Goal: Task Accomplishment & Management: Manage account settings

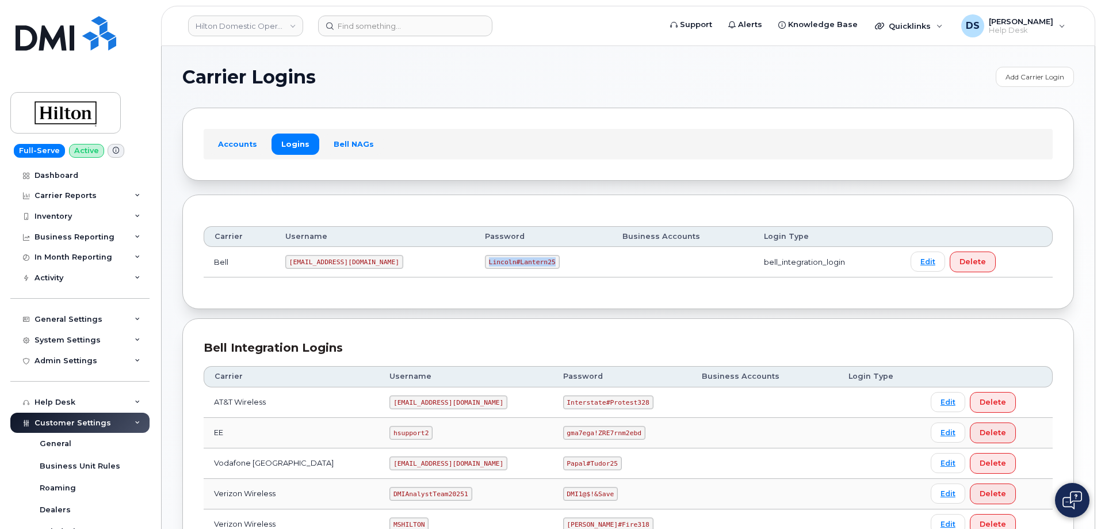
drag, startPoint x: 447, startPoint y: 260, endPoint x: 509, endPoint y: 260, distance: 62.1
click at [509, 260] on code "Lincoln#Lantern25" at bounding box center [522, 262] width 75 height 14
copy code "Lincoln#Lantern25"
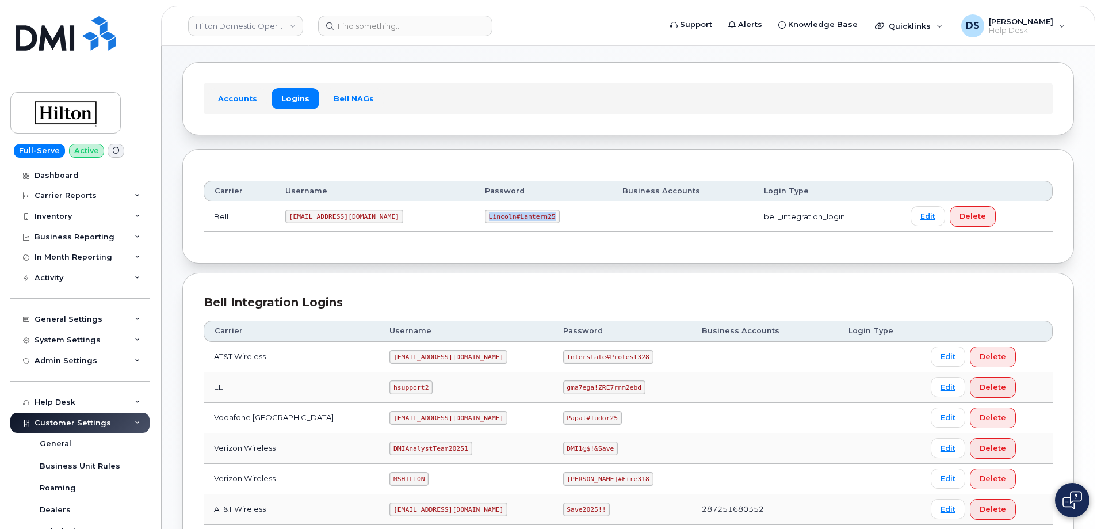
scroll to position [173, 0]
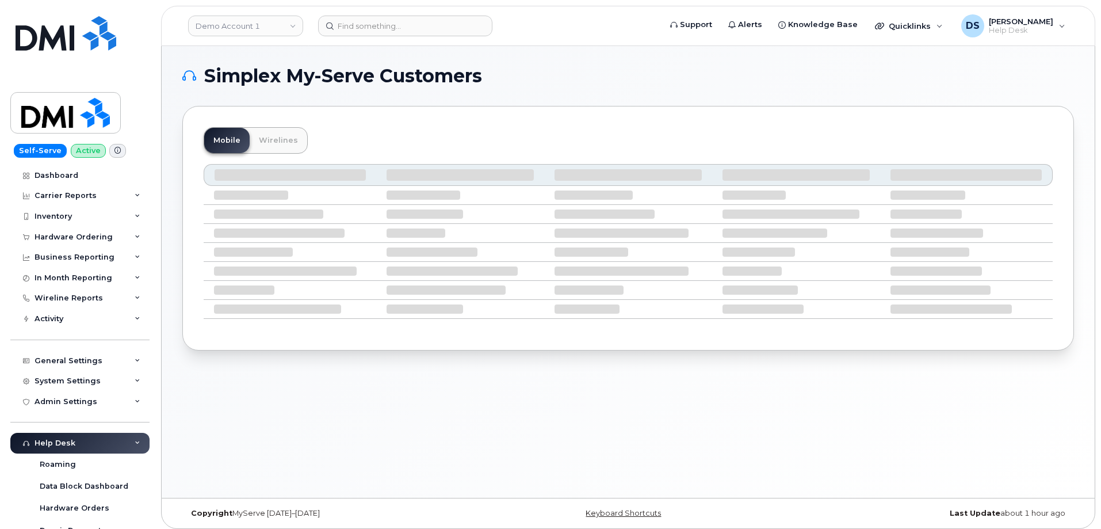
drag, startPoint x: 251, startPoint y: 21, endPoint x: 182, endPoint y: 21, distance: 69.6
click at [253, 19] on link "Demo Account 1" at bounding box center [245, 26] width 115 height 21
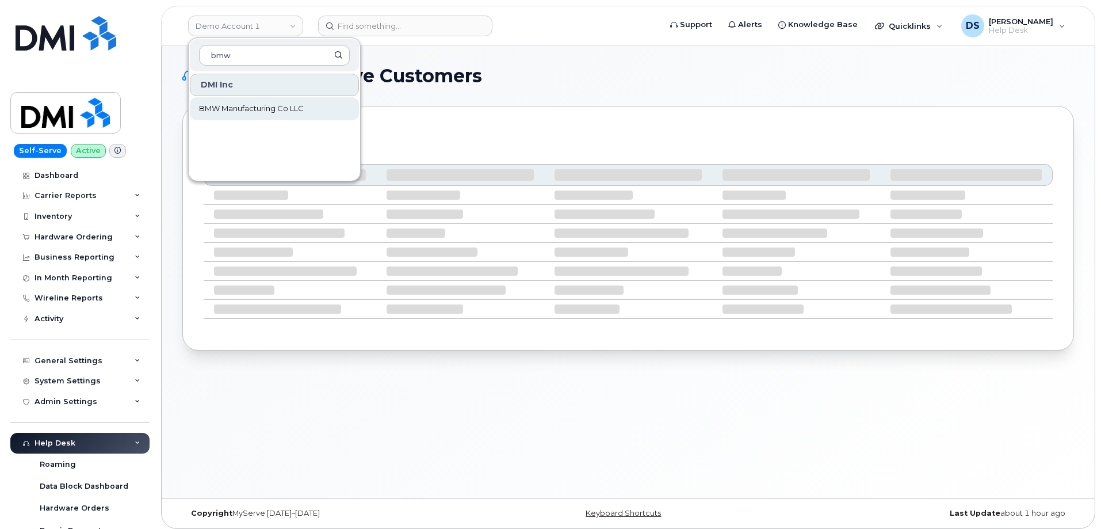
type input "bmw"
click at [228, 104] on span "BMW Manufacturing Co LLC" at bounding box center [251, 109] width 105 height 12
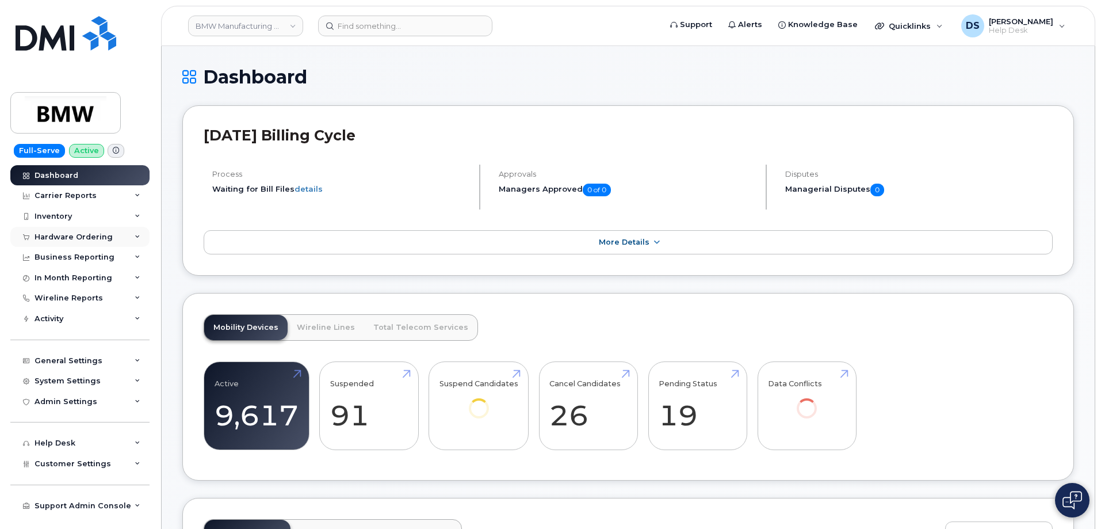
click at [139, 235] on icon at bounding box center [138, 237] width 6 height 6
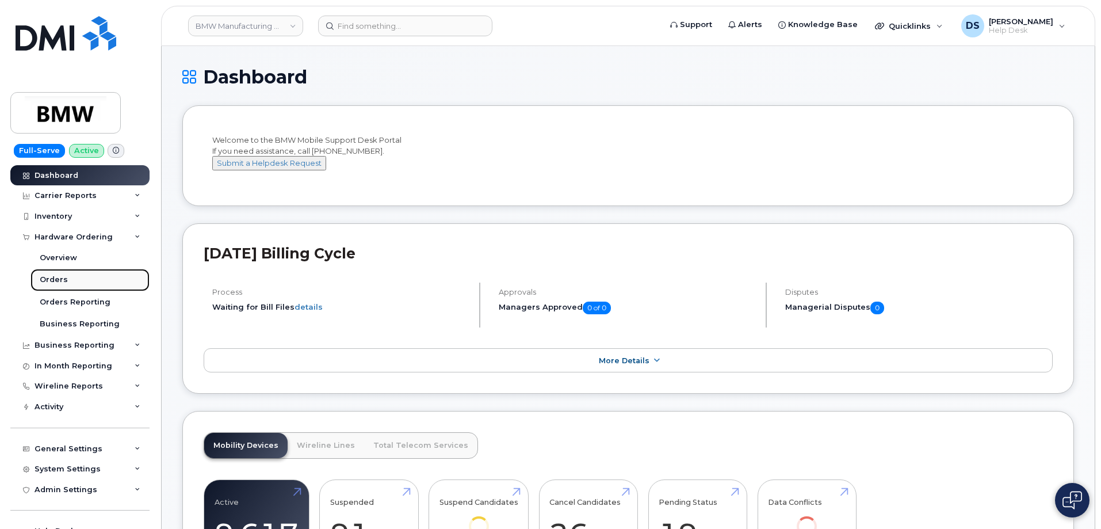
click at [77, 277] on link "Orders" at bounding box center [89, 280] width 119 height 22
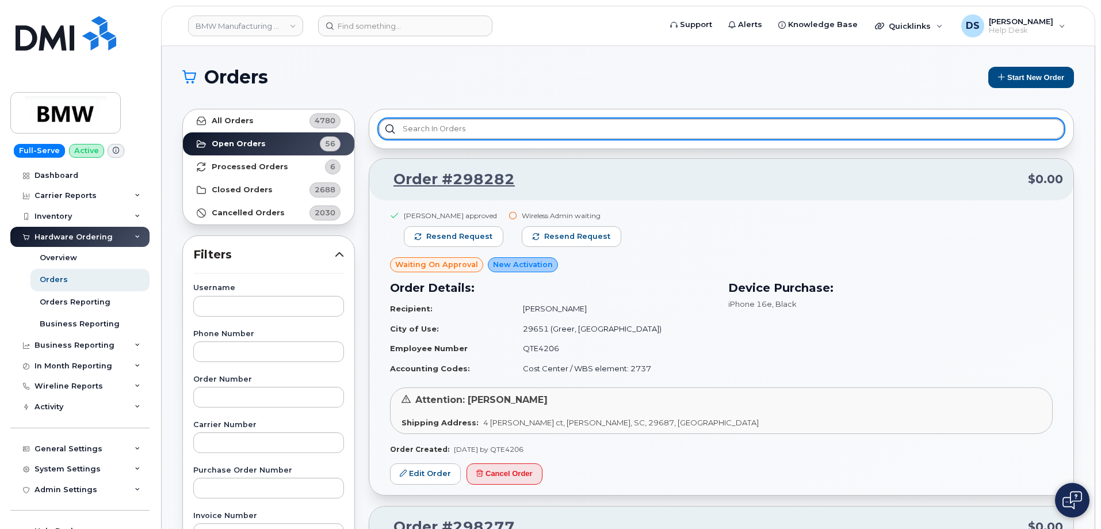
click at [416, 123] on input "text" at bounding box center [722, 129] width 686 height 21
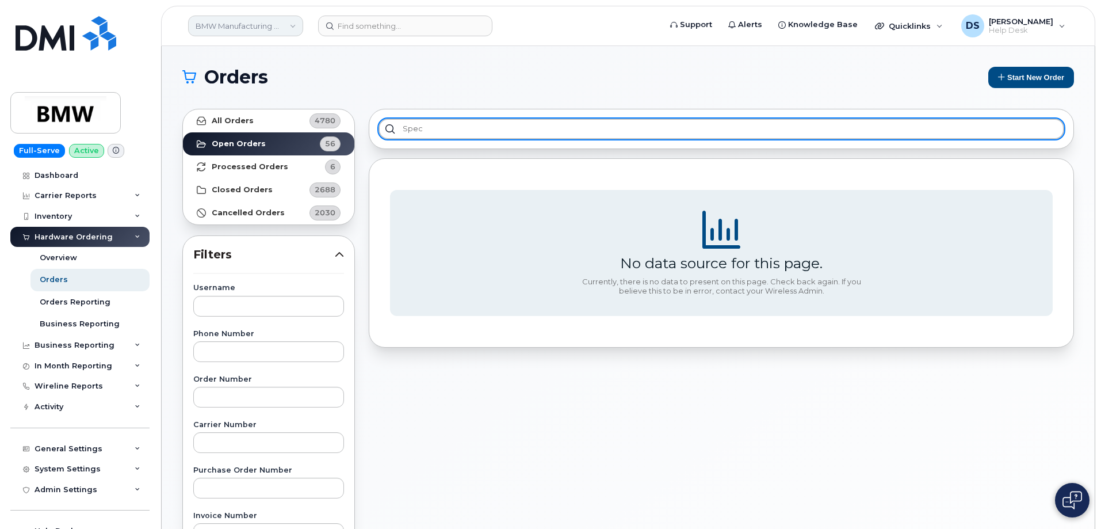
type input "spec"
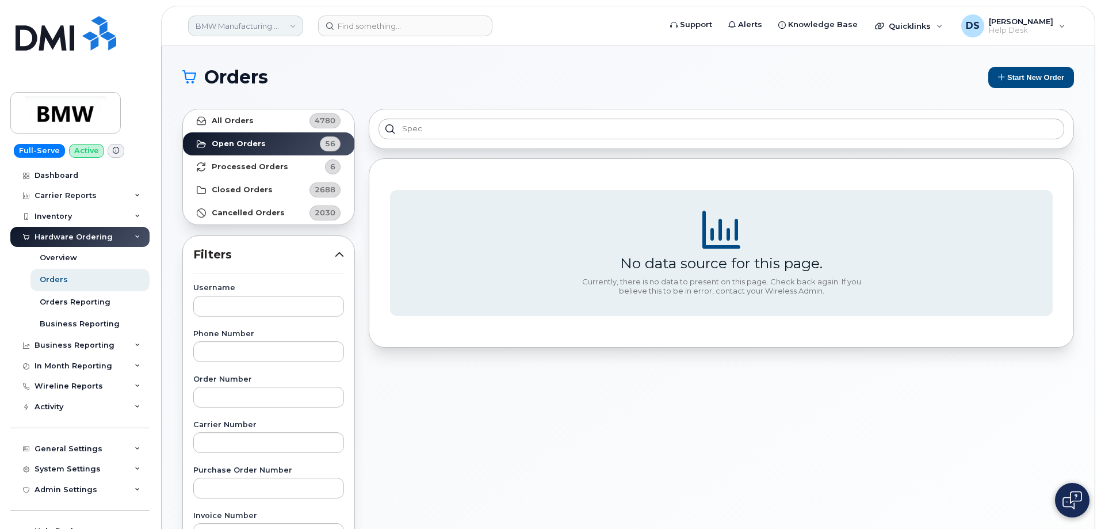
drag, startPoint x: 295, startPoint y: 21, endPoint x: 285, endPoint y: 24, distance: 10.2
click at [295, 23] on link "BMW Manufacturing Co LLC" at bounding box center [245, 26] width 115 height 21
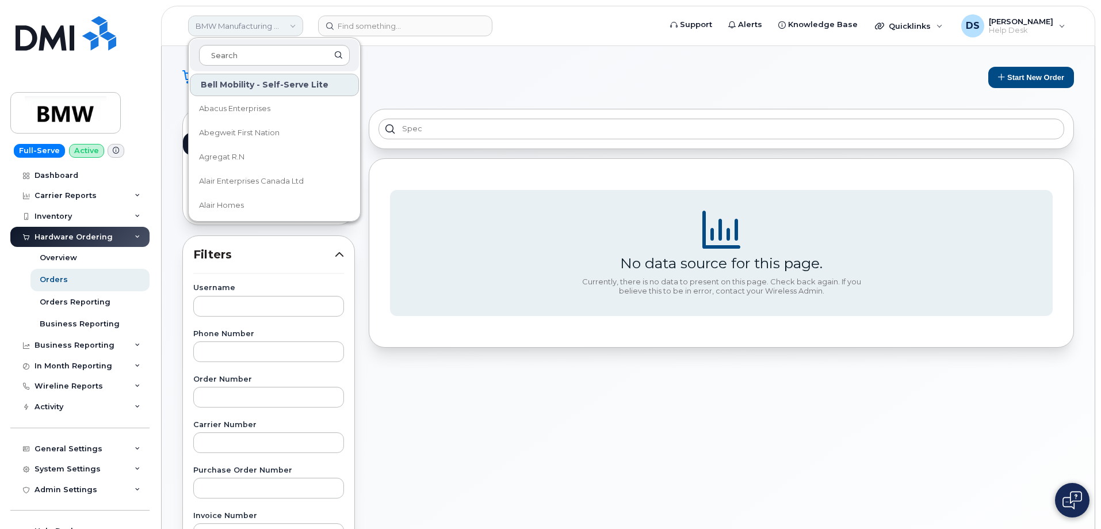
drag, startPoint x: 250, startPoint y: 49, endPoint x: 234, endPoint y: 33, distance: 22.4
click at [255, 47] on input at bounding box center [274, 55] width 151 height 21
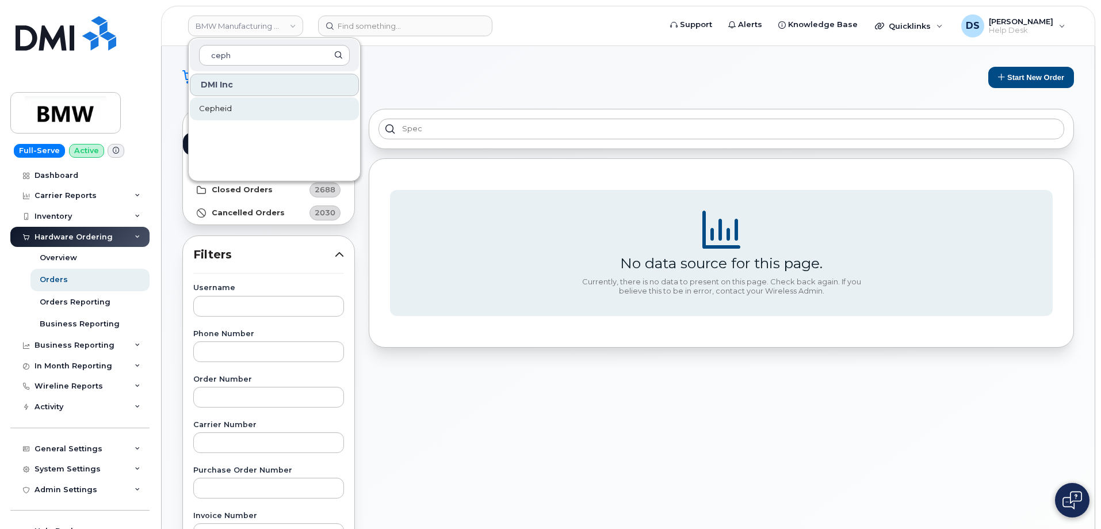
type input "ceph"
click at [232, 110] on link "Cepheid" at bounding box center [274, 108] width 169 height 23
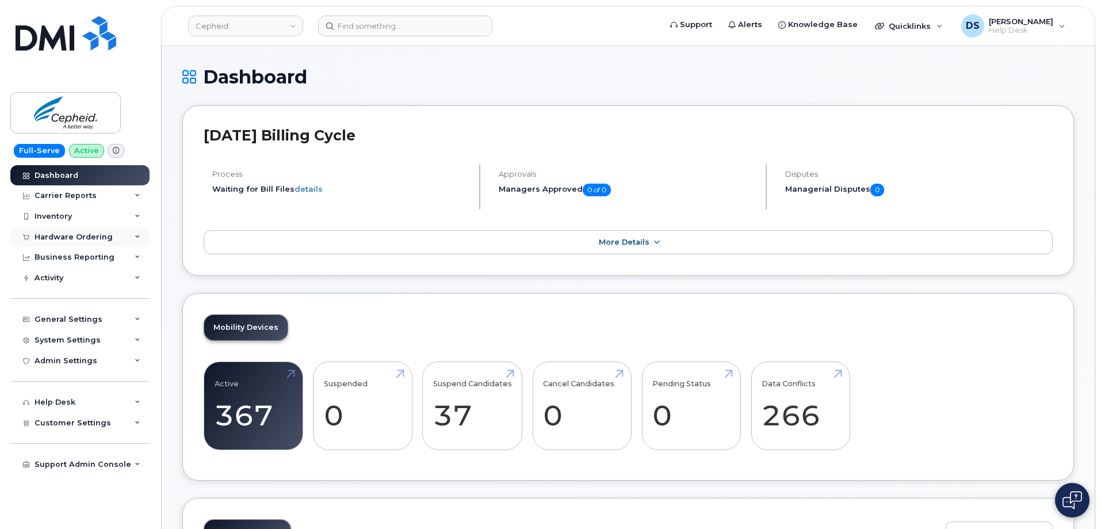
click at [139, 232] on div "Hardware Ordering" at bounding box center [79, 237] width 139 height 21
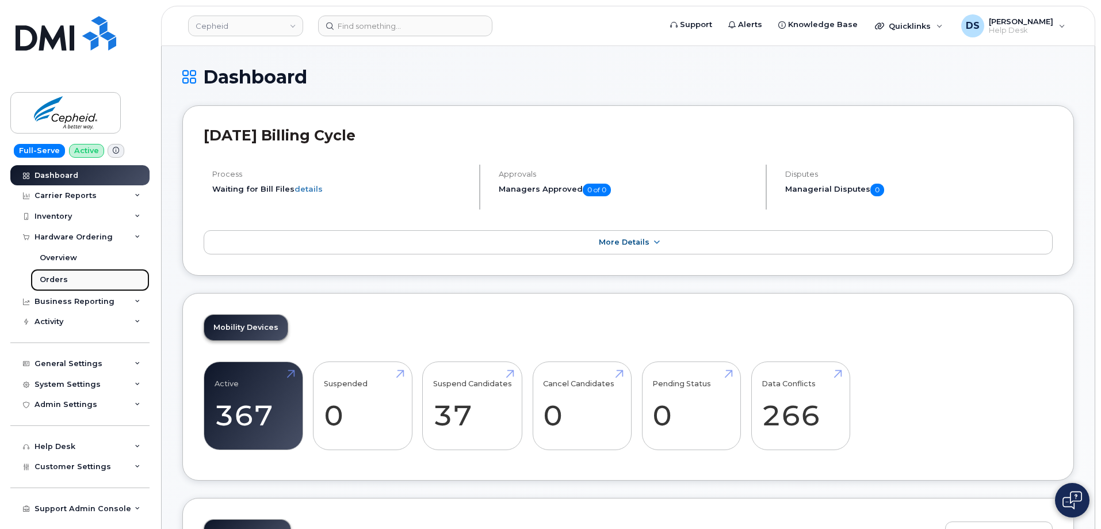
click at [63, 275] on div "Orders" at bounding box center [54, 279] width 28 height 10
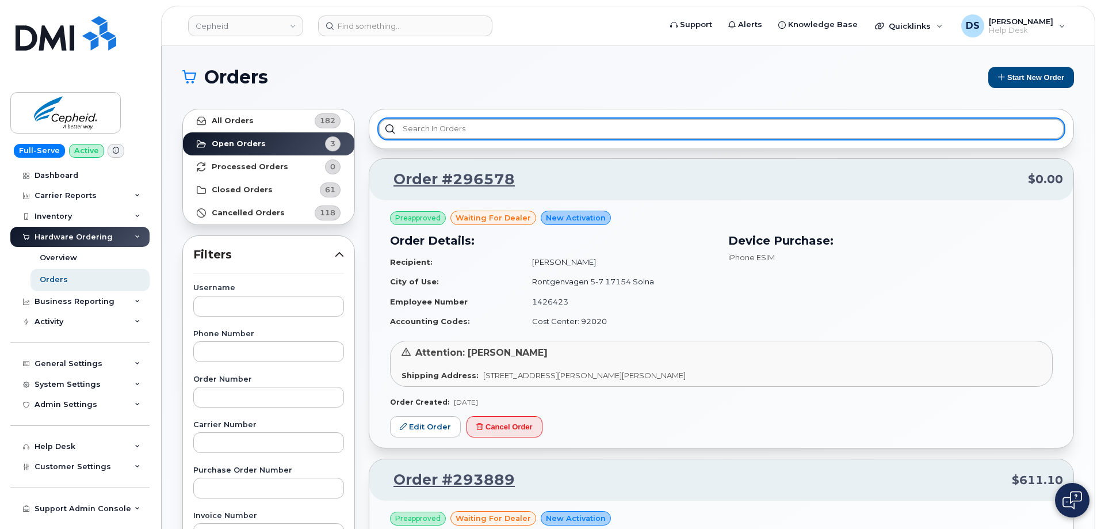
click at [443, 124] on input "text" at bounding box center [722, 129] width 686 height 21
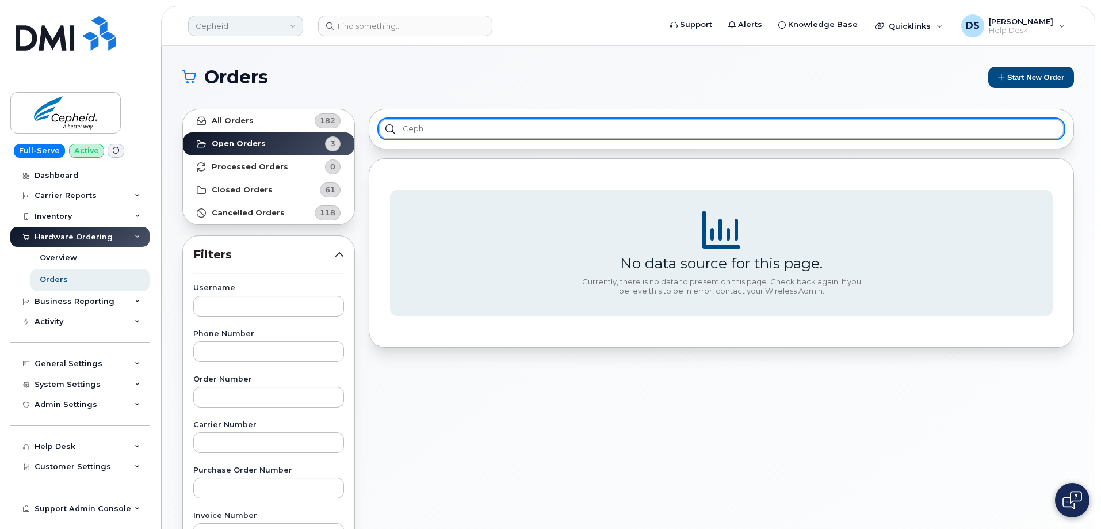
type input "ceph"
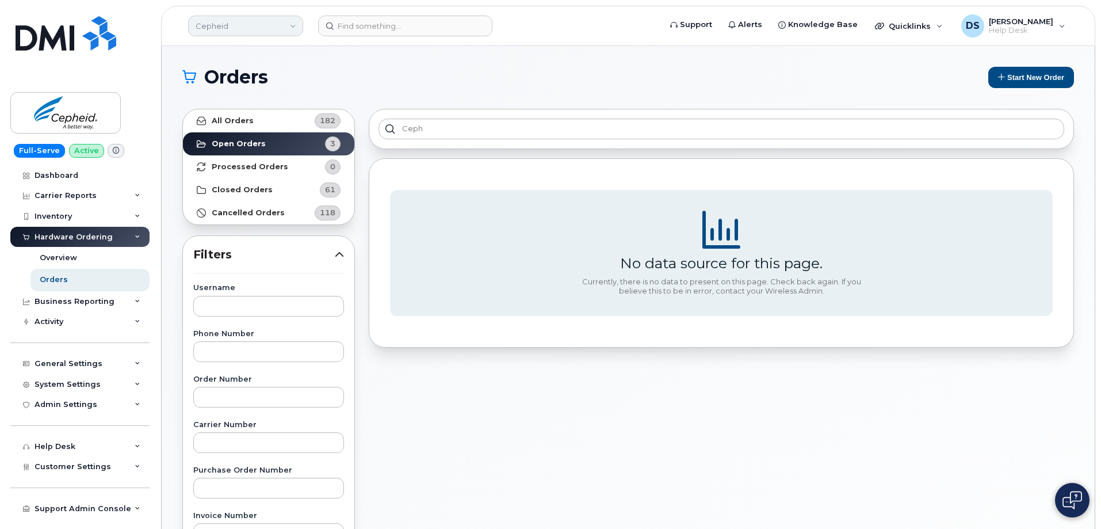
click at [296, 24] on link "Cepheid" at bounding box center [245, 26] width 115 height 21
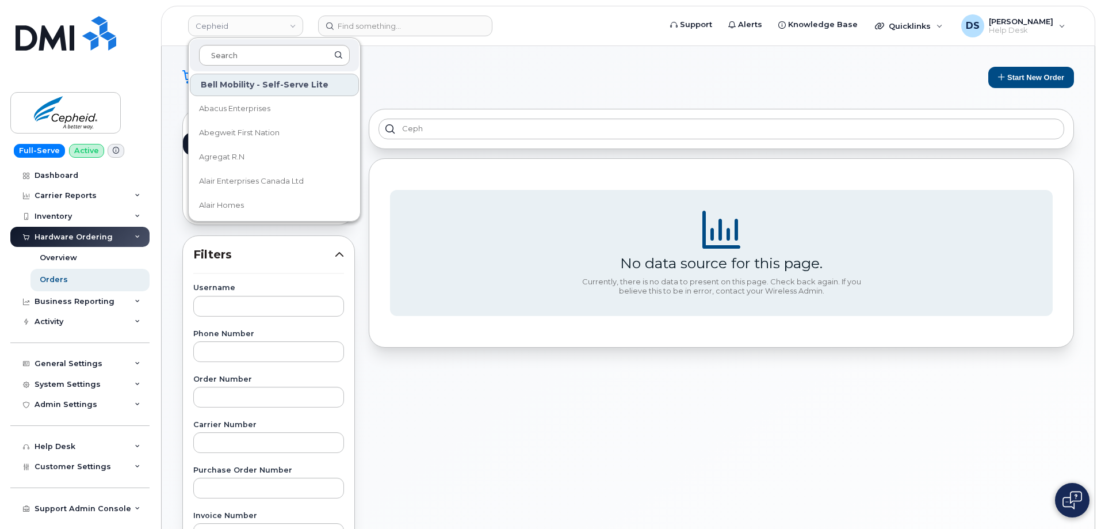
click at [247, 58] on input at bounding box center [274, 55] width 151 height 21
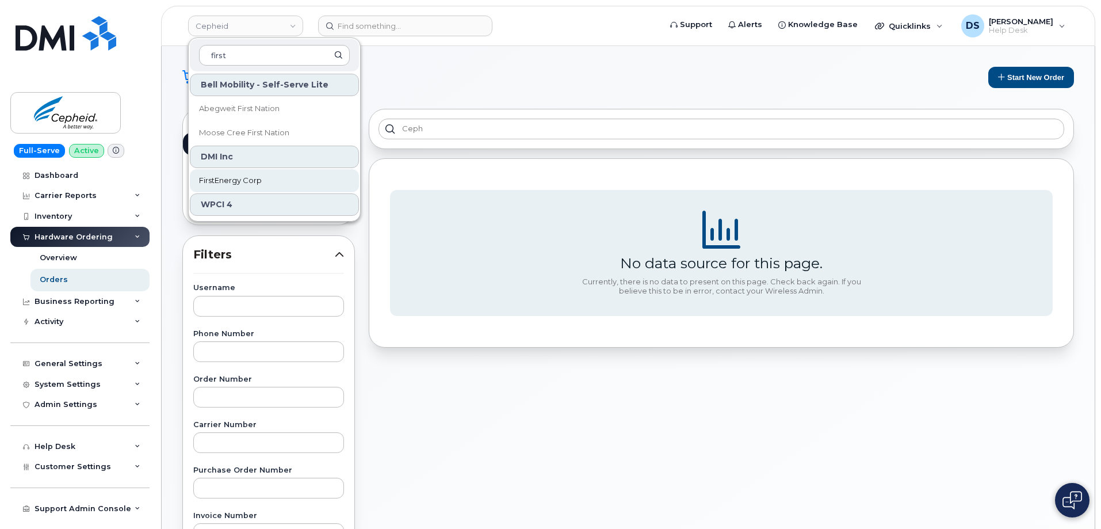
type input "first"
click at [234, 177] on span "FirstEnergy Corp" at bounding box center [230, 181] width 63 height 12
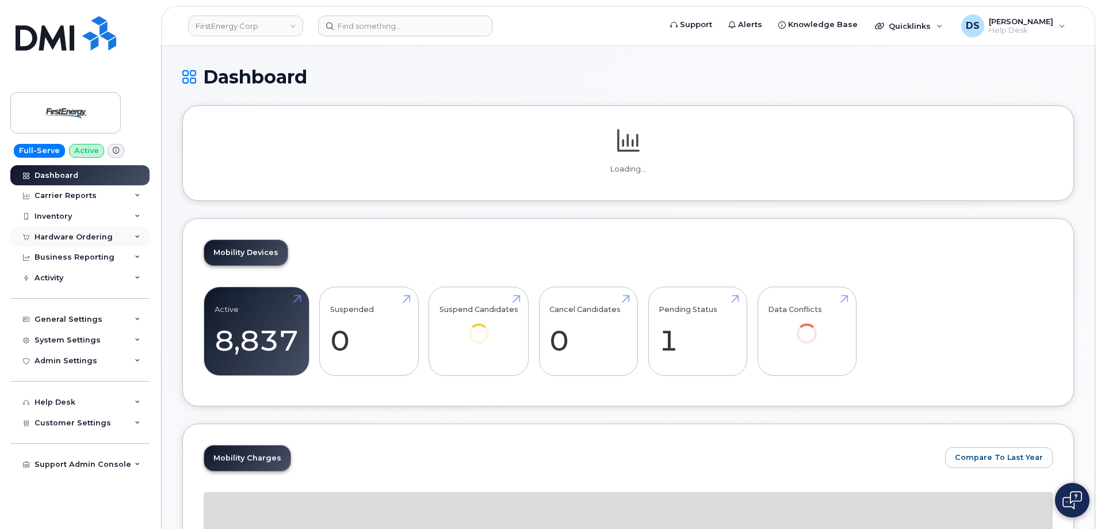
click at [140, 237] on icon at bounding box center [138, 237] width 6 height 6
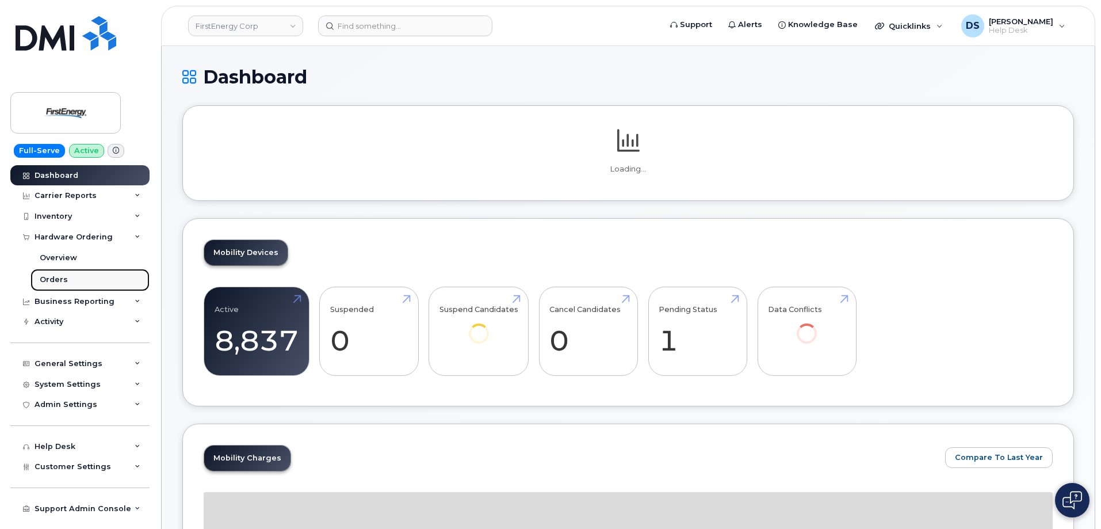
click at [48, 277] on div "Orders" at bounding box center [54, 279] width 28 height 10
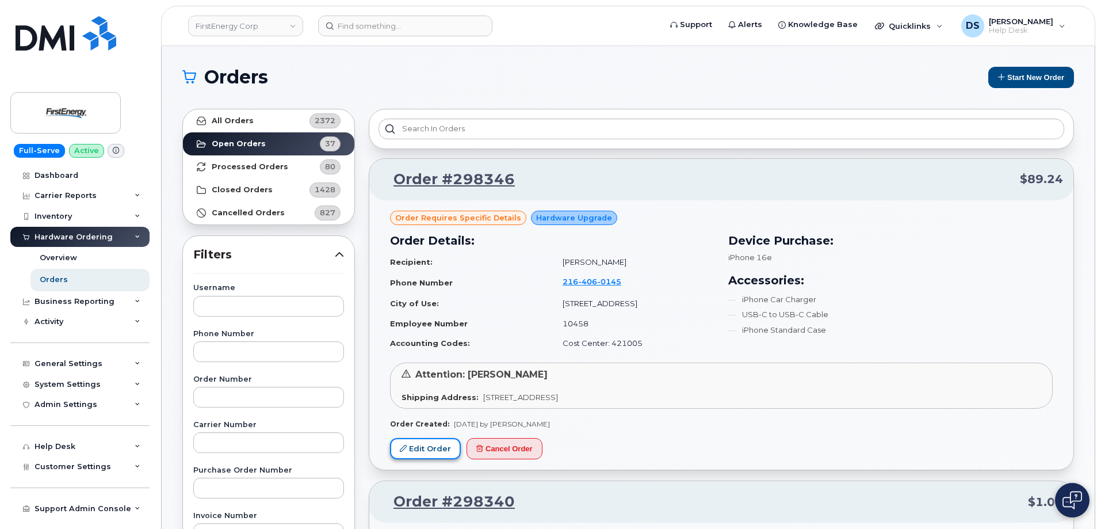
click at [439, 445] on link "Edit Order" at bounding box center [425, 448] width 71 height 21
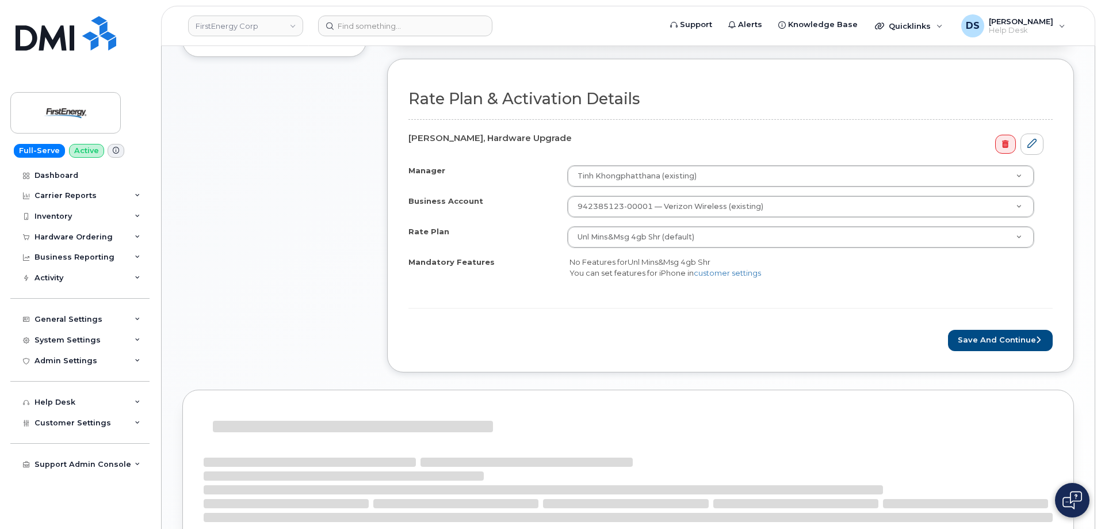
scroll to position [403, 0]
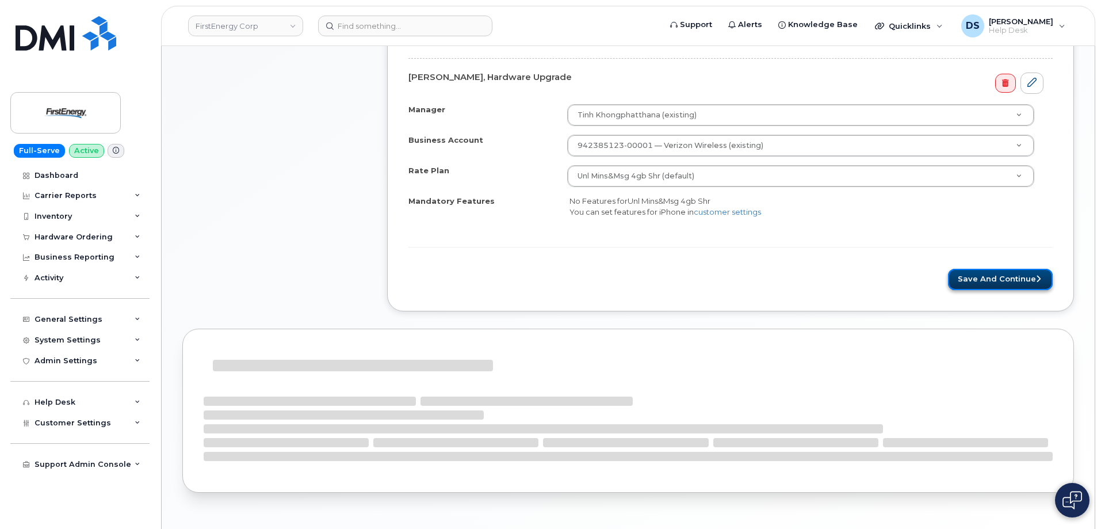
click at [991, 273] on button "Save and Continue" at bounding box center [1000, 279] width 105 height 21
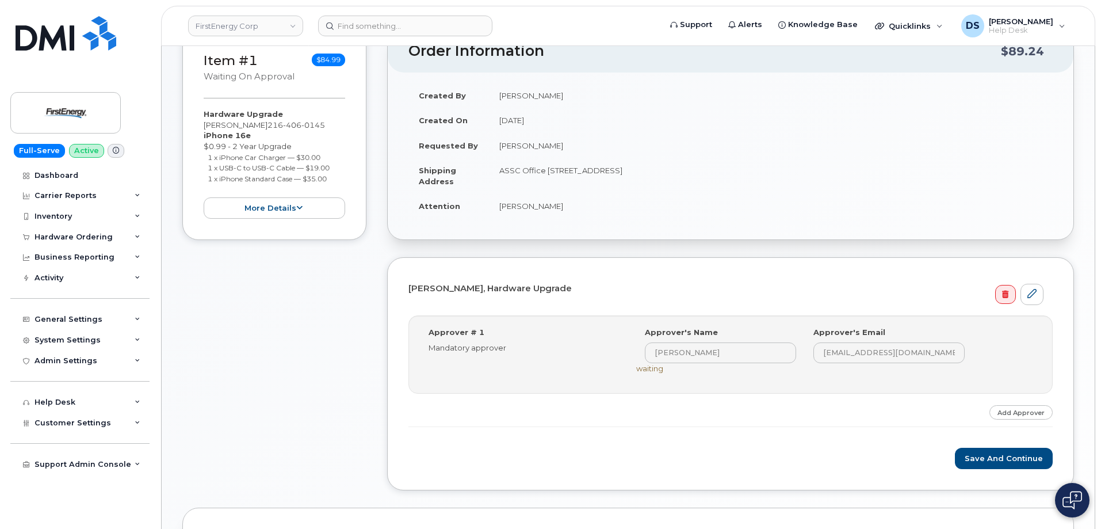
scroll to position [361, 0]
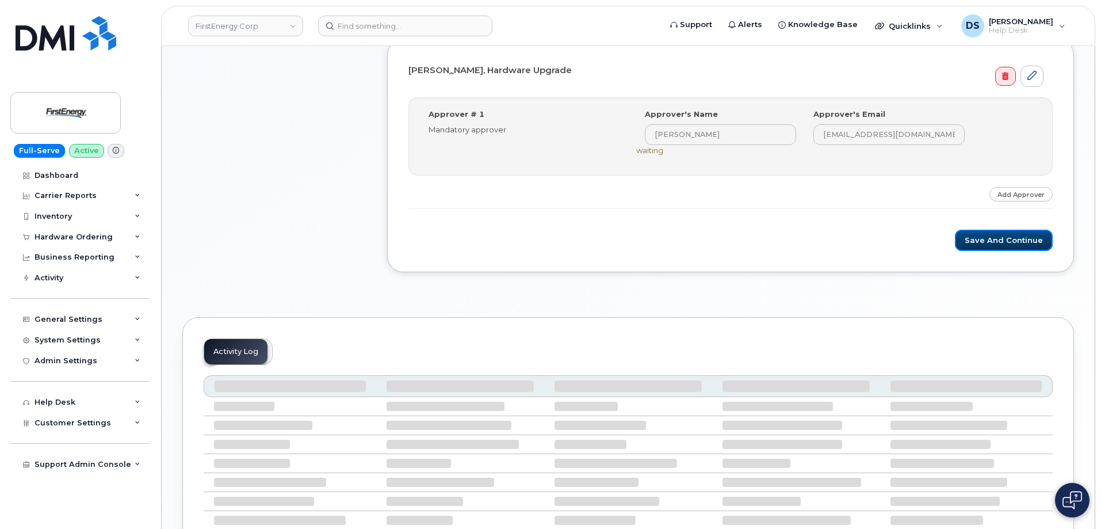
click at [996, 237] on button "Save and Continue" at bounding box center [1004, 240] width 98 height 21
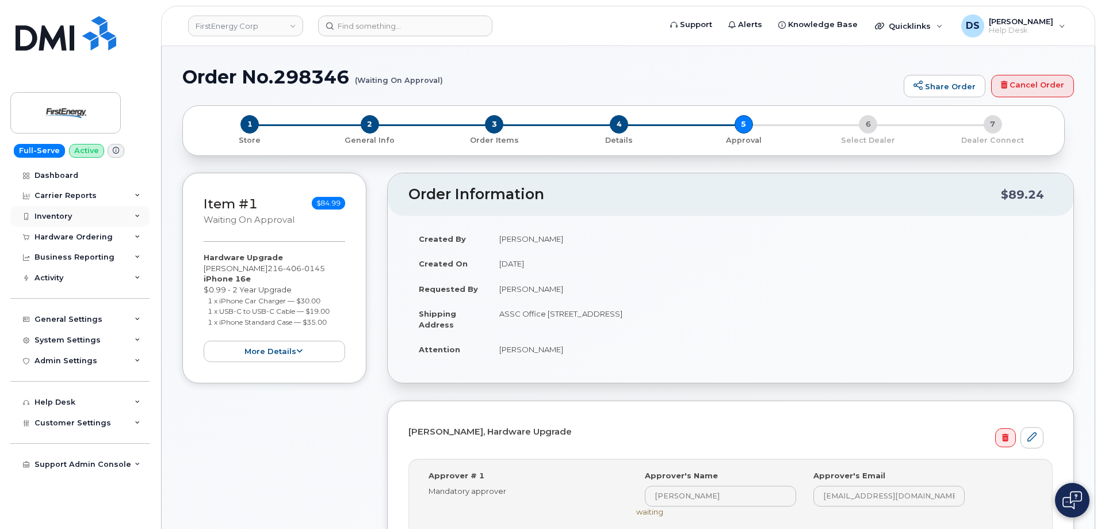
click at [138, 211] on div "Inventory" at bounding box center [79, 216] width 139 height 21
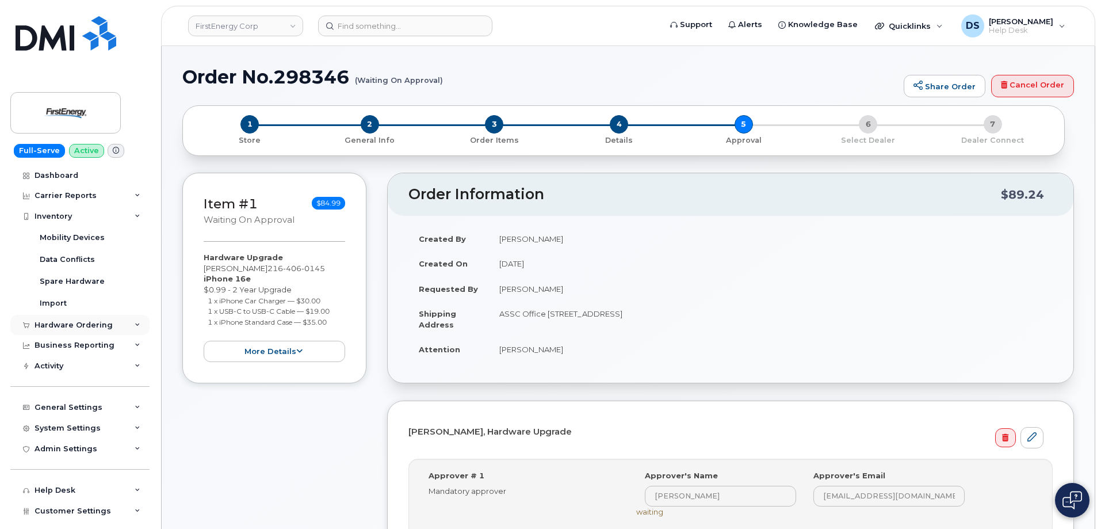
click at [135, 325] on icon at bounding box center [138, 325] width 6 height 6
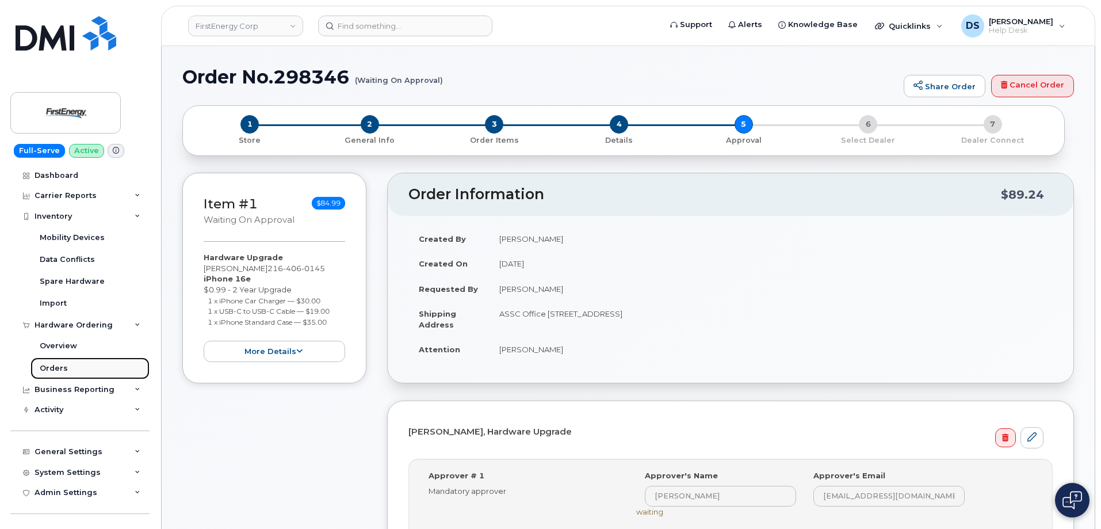
click at [68, 366] on link "Orders" at bounding box center [89, 368] width 119 height 22
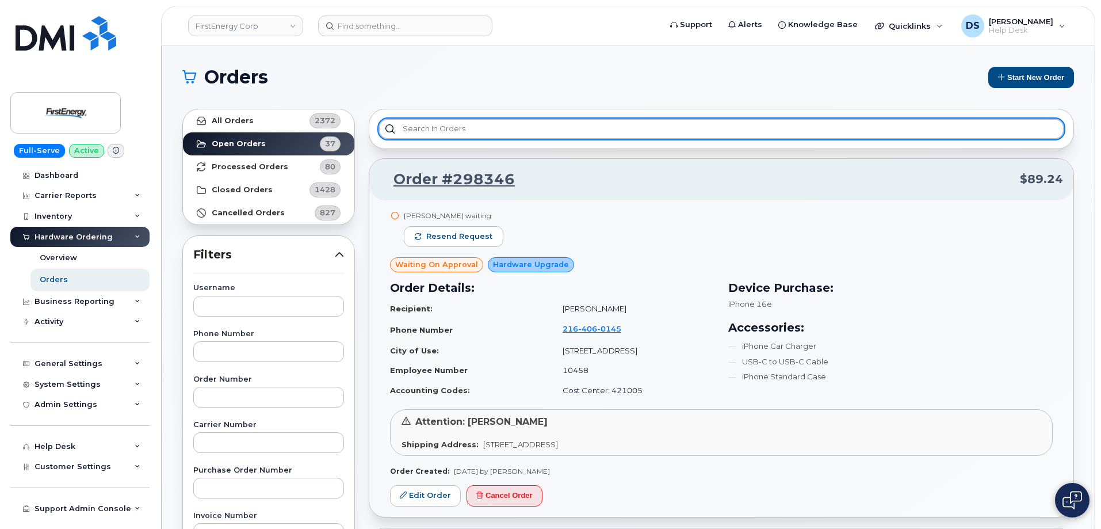
click at [449, 125] on input "text" at bounding box center [722, 129] width 686 height 21
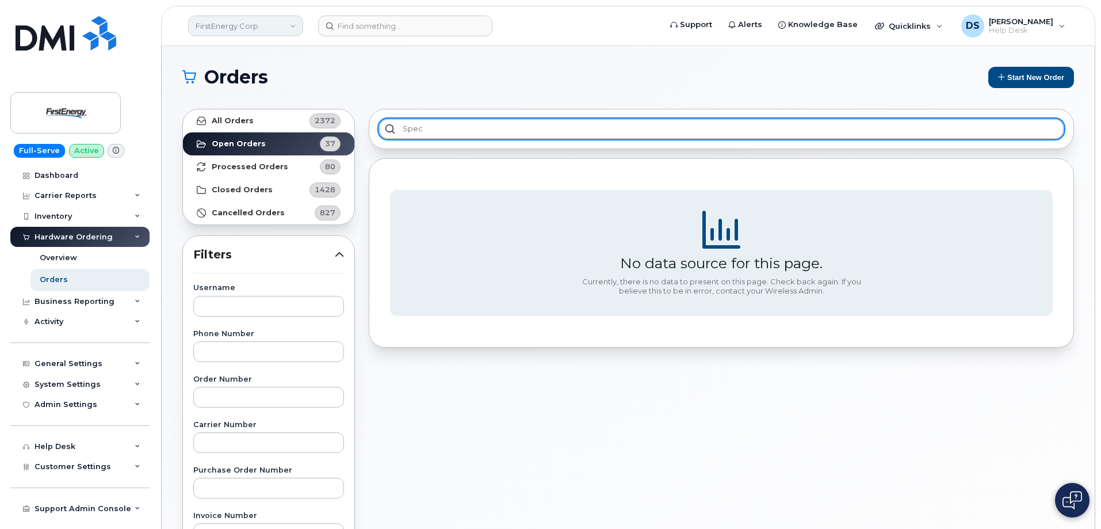
type input "spec"
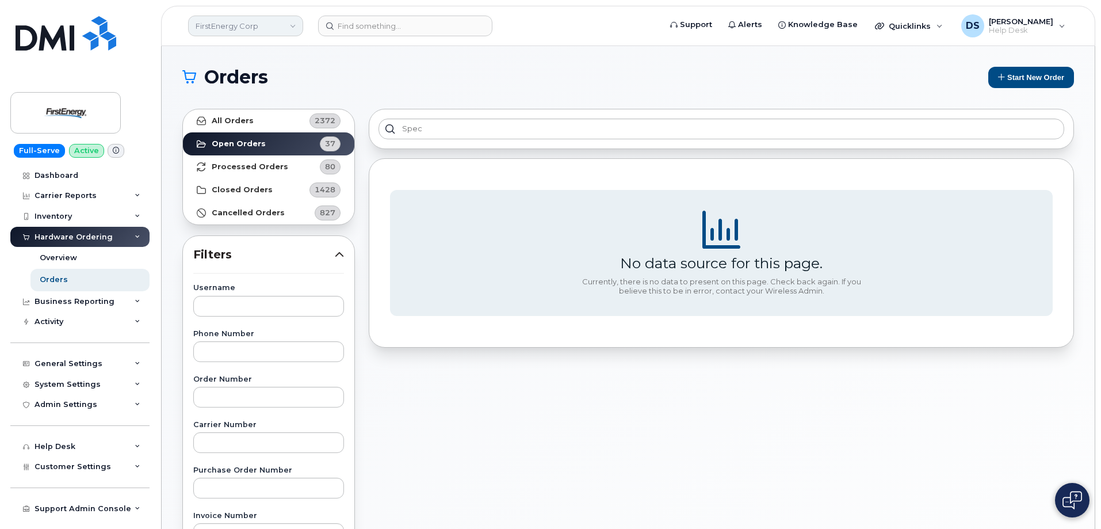
click at [294, 22] on link "FirstEnergy Corp" at bounding box center [245, 26] width 115 height 21
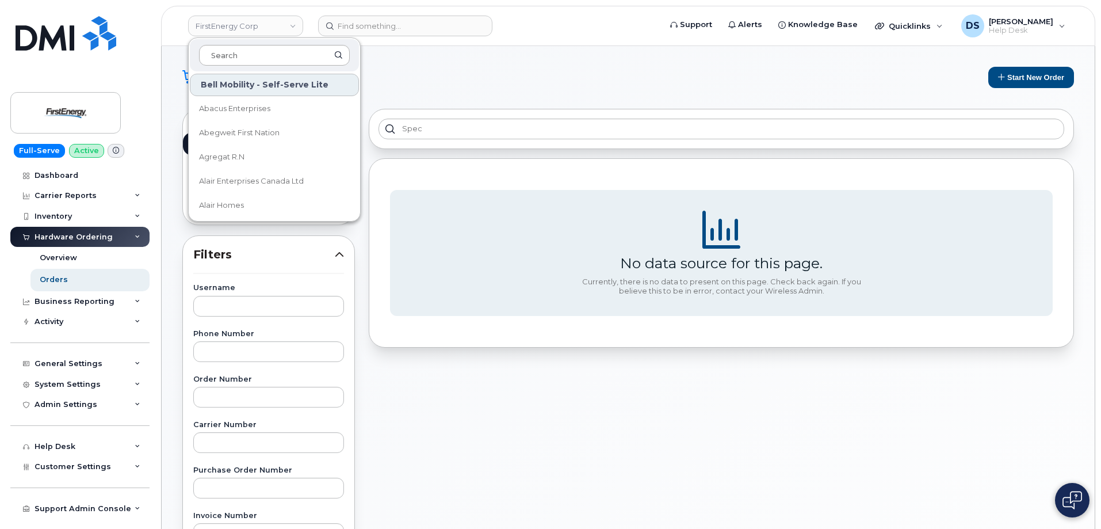
click at [245, 51] on input at bounding box center [274, 55] width 151 height 21
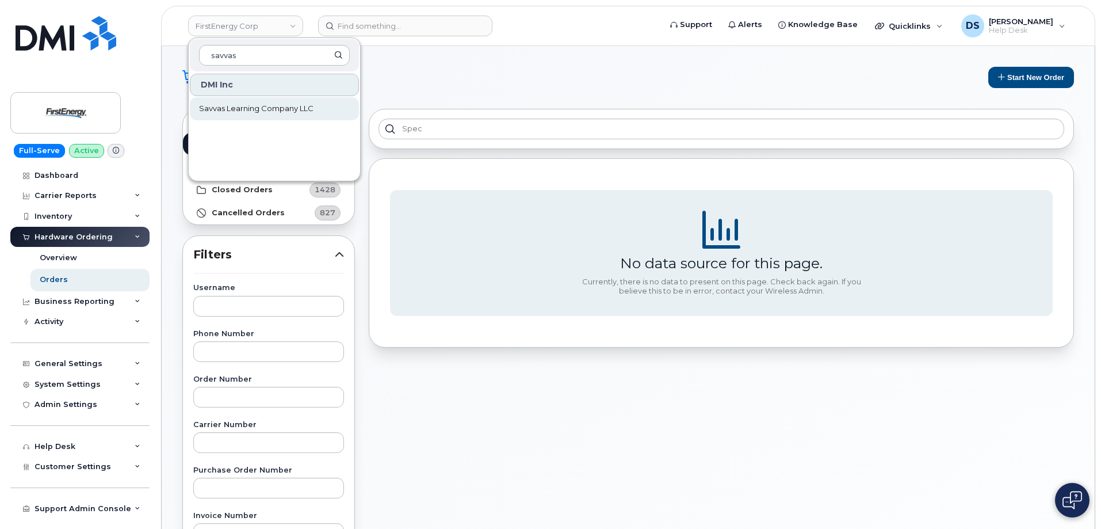
type input "savvas"
click at [242, 108] on span "Savvas Learning Company LLC" at bounding box center [256, 109] width 115 height 12
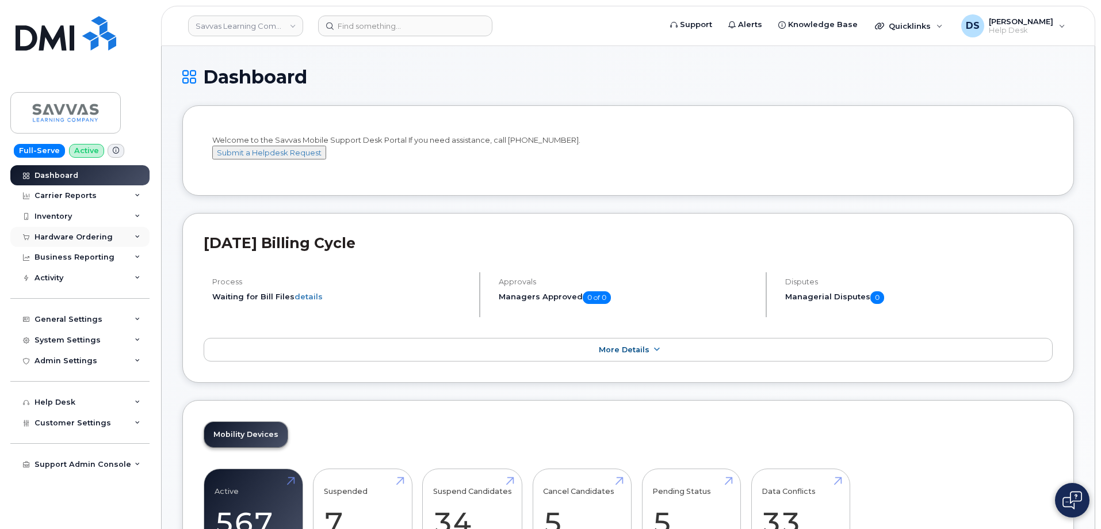
click at [140, 234] on icon at bounding box center [138, 237] width 6 height 6
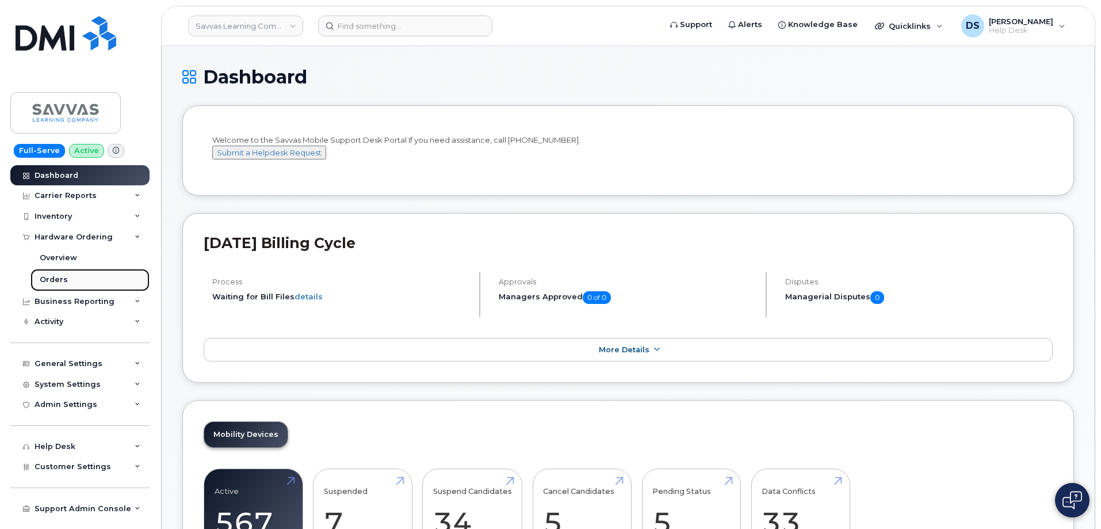
click at [59, 276] on div "Orders" at bounding box center [54, 279] width 28 height 10
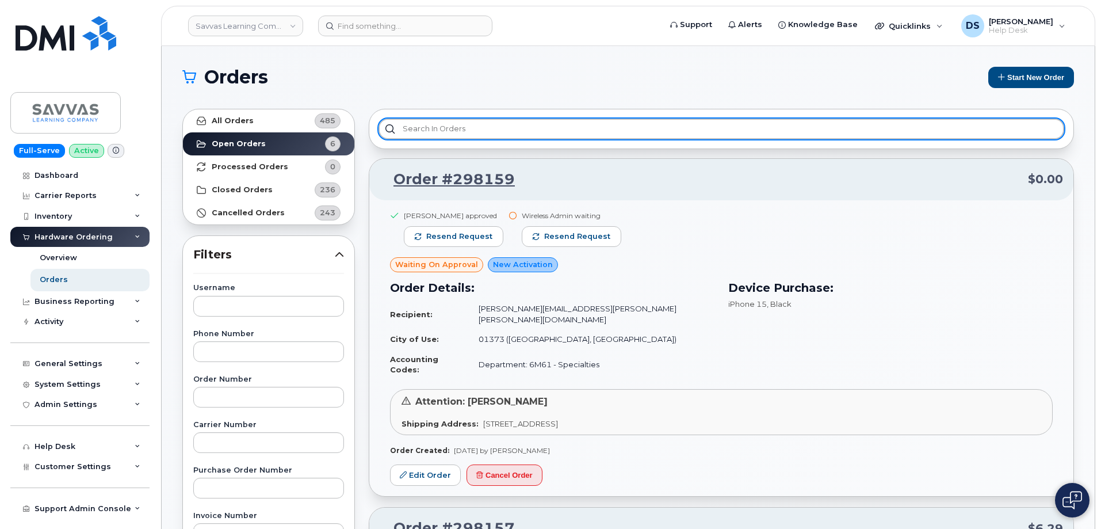
click at [441, 128] on input "text" at bounding box center [722, 129] width 686 height 21
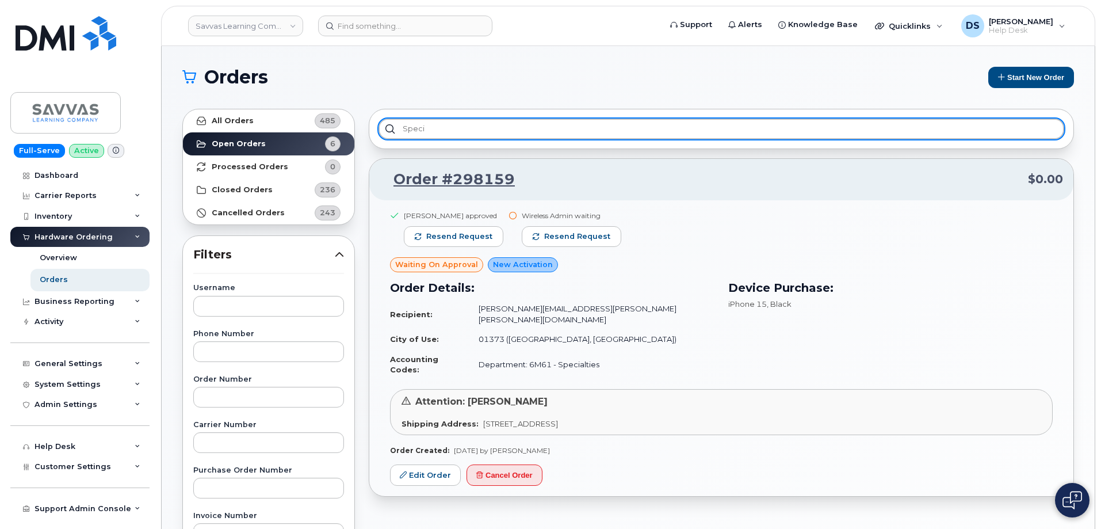
type input "specif"
